Goal: Task Accomplishment & Management: Complete application form

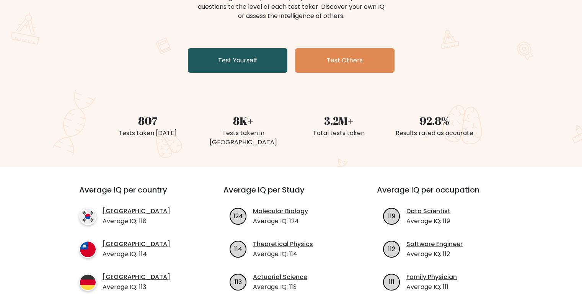
scroll to position [113, 0]
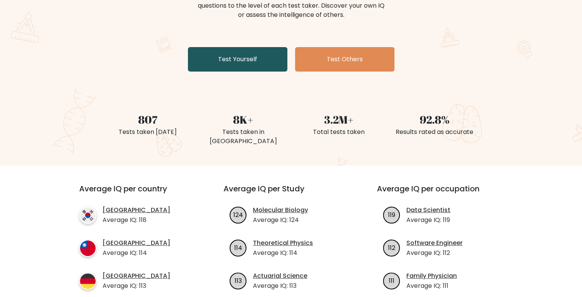
click at [244, 68] on link "Test Yourself" at bounding box center [237, 59] width 99 height 24
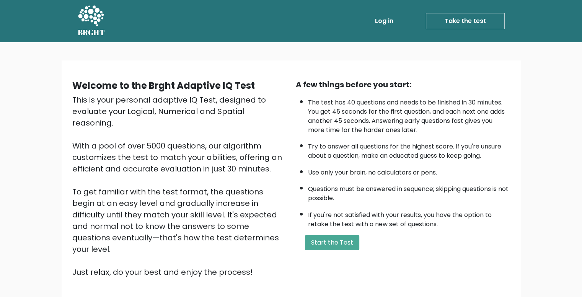
scroll to position [54, 0]
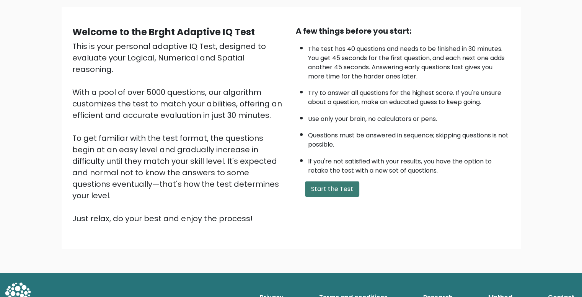
click at [336, 186] on button "Start the Test" at bounding box center [332, 188] width 54 height 15
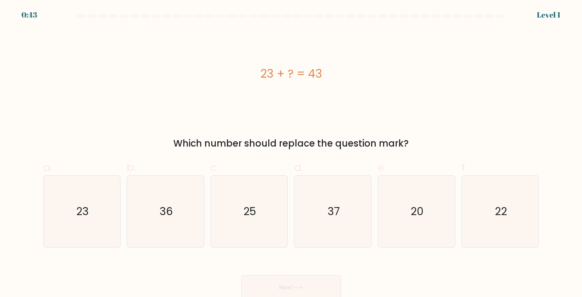
scroll to position [3, 0]
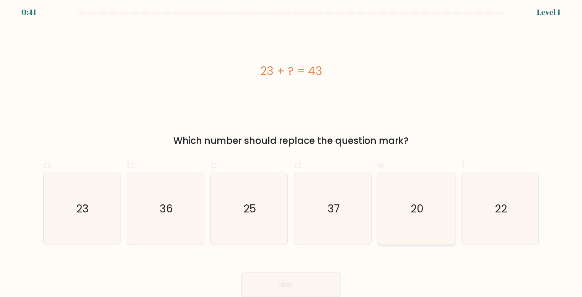
click at [419, 212] on text "20" at bounding box center [416, 208] width 13 height 15
click at [291, 151] on input "e. 20" at bounding box center [291, 148] width 0 height 5
radio input "true"
click at [295, 283] on icon at bounding box center [298, 285] width 10 height 4
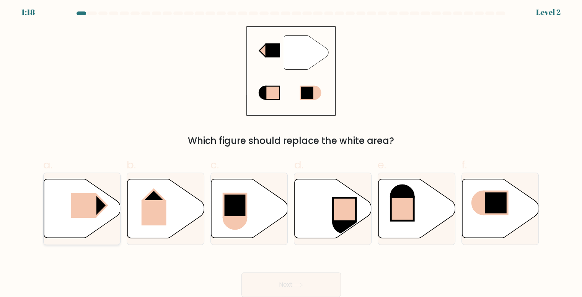
click at [102, 204] on rect at bounding box center [96, 205] width 22 height 22
click at [291, 151] on input "a." at bounding box center [291, 148] width 0 height 5
radio input "true"
click at [287, 293] on button "Next" at bounding box center [290, 284] width 99 height 24
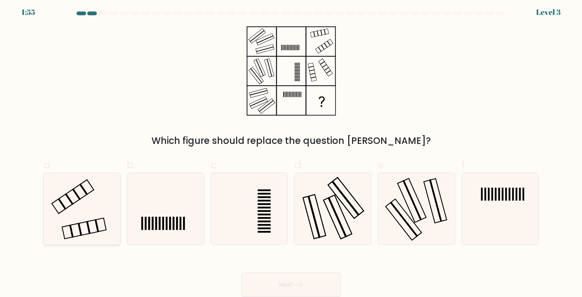
click at [60, 196] on icon at bounding box center [82, 209] width 72 height 72
click at [291, 151] on input "a." at bounding box center [291, 148] width 0 height 5
radio input "true"
click at [303, 288] on button "Next" at bounding box center [290, 284] width 99 height 24
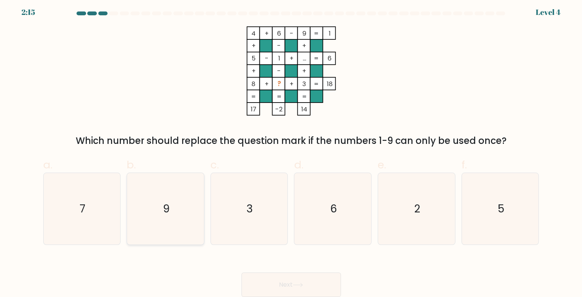
click at [181, 206] on icon "9" at bounding box center [166, 209] width 72 height 72
click at [291, 151] on input "b. 9" at bounding box center [291, 148] width 0 height 5
radio input "true"
click at [90, 202] on icon "7" at bounding box center [82, 209] width 72 height 72
click at [291, 151] on input "a. 7" at bounding box center [291, 148] width 0 height 5
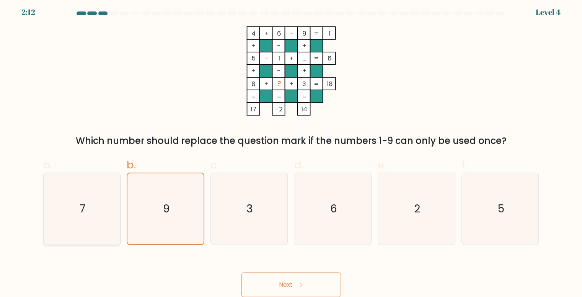
radio input "true"
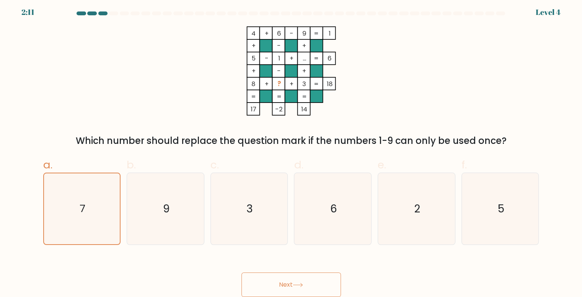
click at [280, 280] on button "Next" at bounding box center [290, 284] width 99 height 24
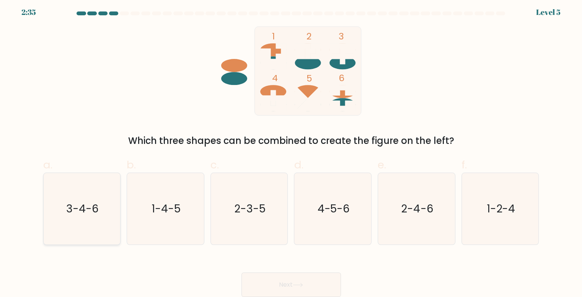
click at [83, 212] on text "3-4-6" at bounding box center [82, 208] width 33 height 15
click at [291, 151] on input "a. 3-4-6" at bounding box center [291, 148] width 0 height 5
radio input "true"
click at [320, 287] on button "Next" at bounding box center [290, 284] width 99 height 24
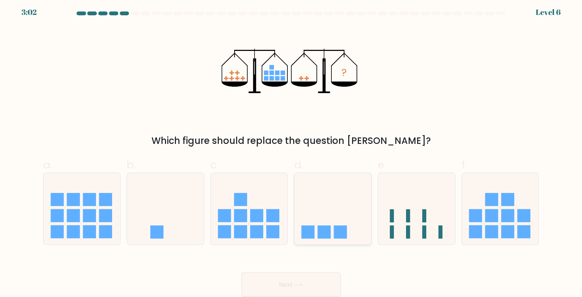
drag, startPoint x: 334, startPoint y: 222, endPoint x: 307, endPoint y: 225, distance: 26.9
click at [307, 225] on icon at bounding box center [332, 209] width 77 height 64
click at [291, 151] on input "d." at bounding box center [291, 148] width 0 height 5
radio input "true"
click at [289, 282] on button "Next" at bounding box center [290, 284] width 99 height 24
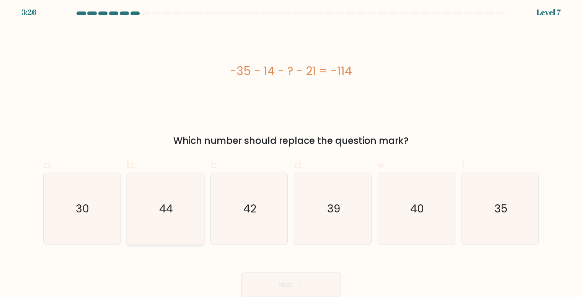
click at [180, 217] on icon "44" at bounding box center [166, 209] width 72 height 72
click at [291, 151] on input "b. 44" at bounding box center [291, 148] width 0 height 5
radio input "true"
click at [298, 287] on icon at bounding box center [298, 285] width 10 height 4
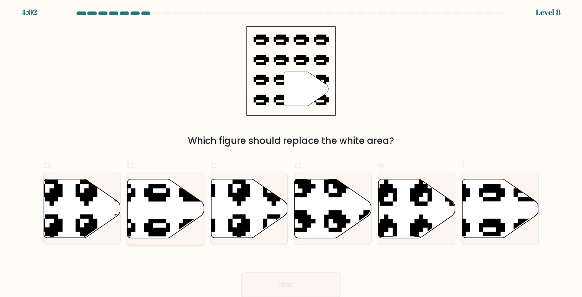
click at [164, 207] on icon at bounding box center [165, 208] width 77 height 59
click at [291, 151] on input "b." at bounding box center [291, 148] width 0 height 5
radio input "true"
click at [502, 215] on icon at bounding box center [500, 208] width 77 height 59
click at [291, 151] on input "f." at bounding box center [291, 148] width 0 height 5
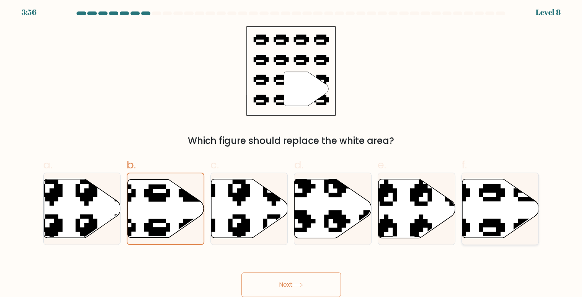
radio input "true"
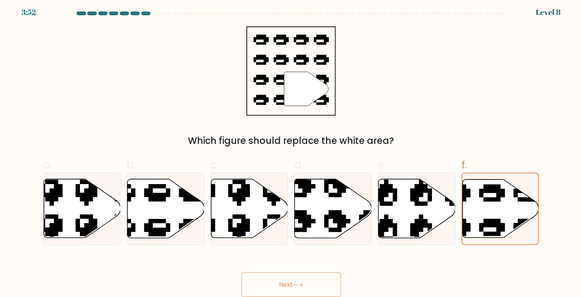
click at [298, 278] on button "Next" at bounding box center [290, 284] width 99 height 24
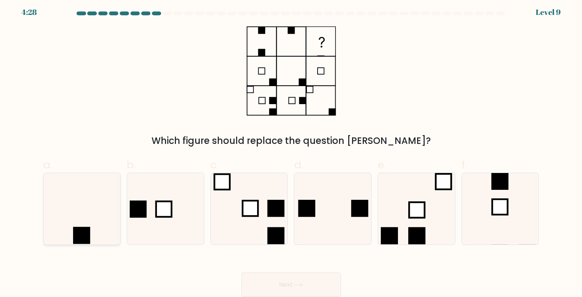
click at [89, 213] on icon at bounding box center [82, 209] width 72 height 72
click at [291, 151] on input "a." at bounding box center [291, 148] width 0 height 5
radio input "true"
click at [291, 282] on button "Next" at bounding box center [290, 284] width 99 height 24
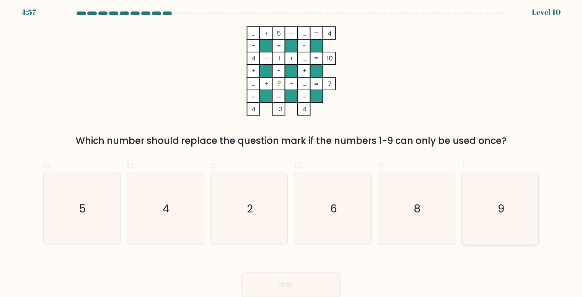
click at [497, 199] on icon "9" at bounding box center [500, 209] width 72 height 72
click at [291, 151] on input "f. 9" at bounding box center [291, 148] width 0 height 5
radio input "true"
click at [296, 278] on button "Next" at bounding box center [290, 284] width 99 height 24
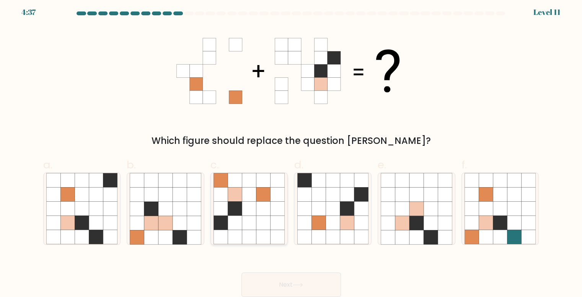
click at [230, 210] on icon at bounding box center [235, 209] width 14 height 14
click at [291, 151] on input "c." at bounding box center [291, 148] width 0 height 5
radio input "true"
click at [295, 282] on button "Next" at bounding box center [290, 284] width 99 height 24
